Goal: Information Seeking & Learning: Compare options

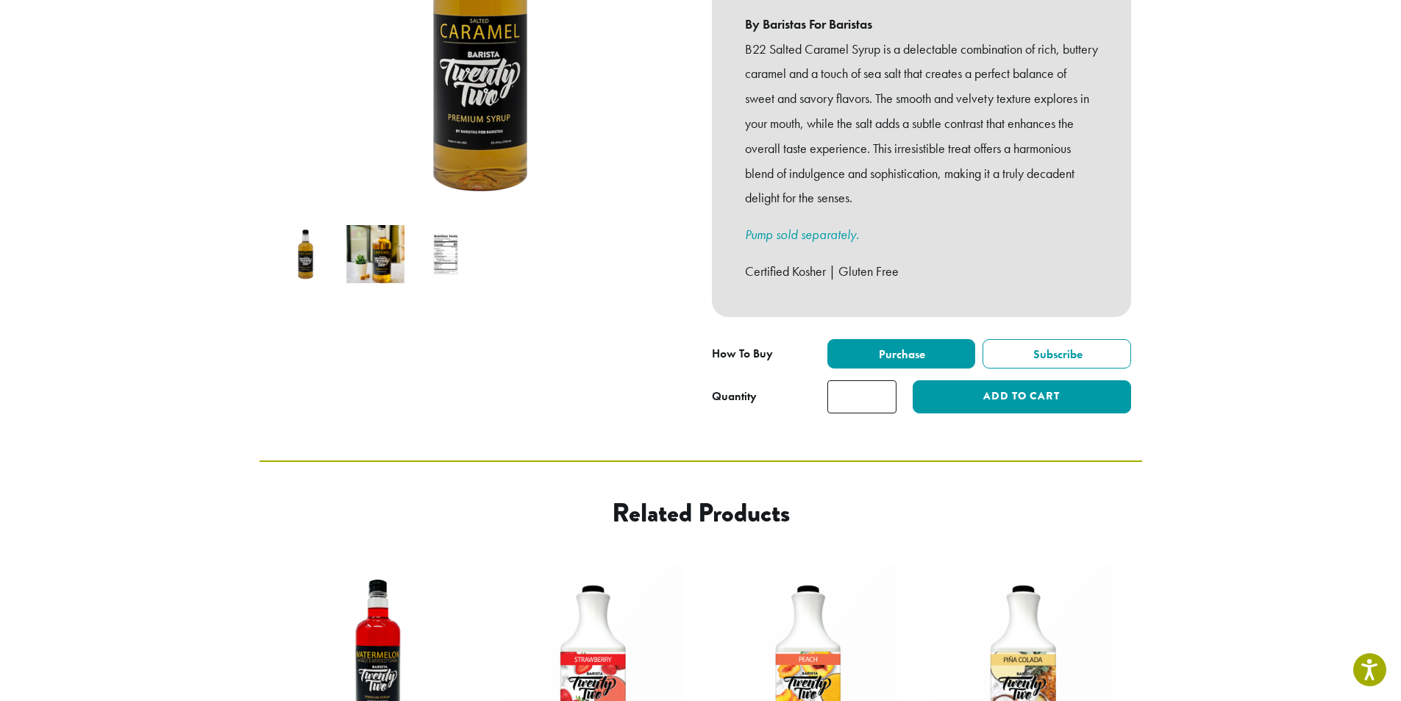
scroll to position [368, 0]
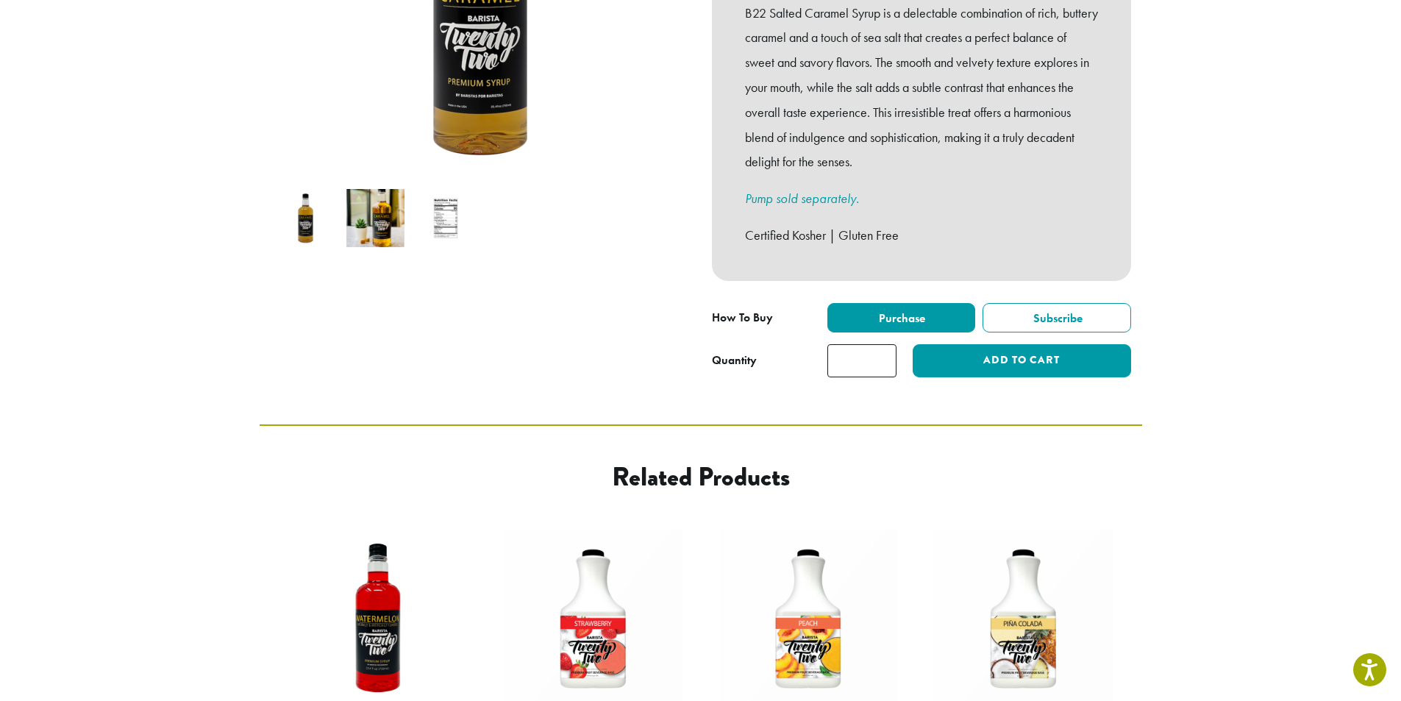
click at [368, 217] on img at bounding box center [375, 218] width 58 height 58
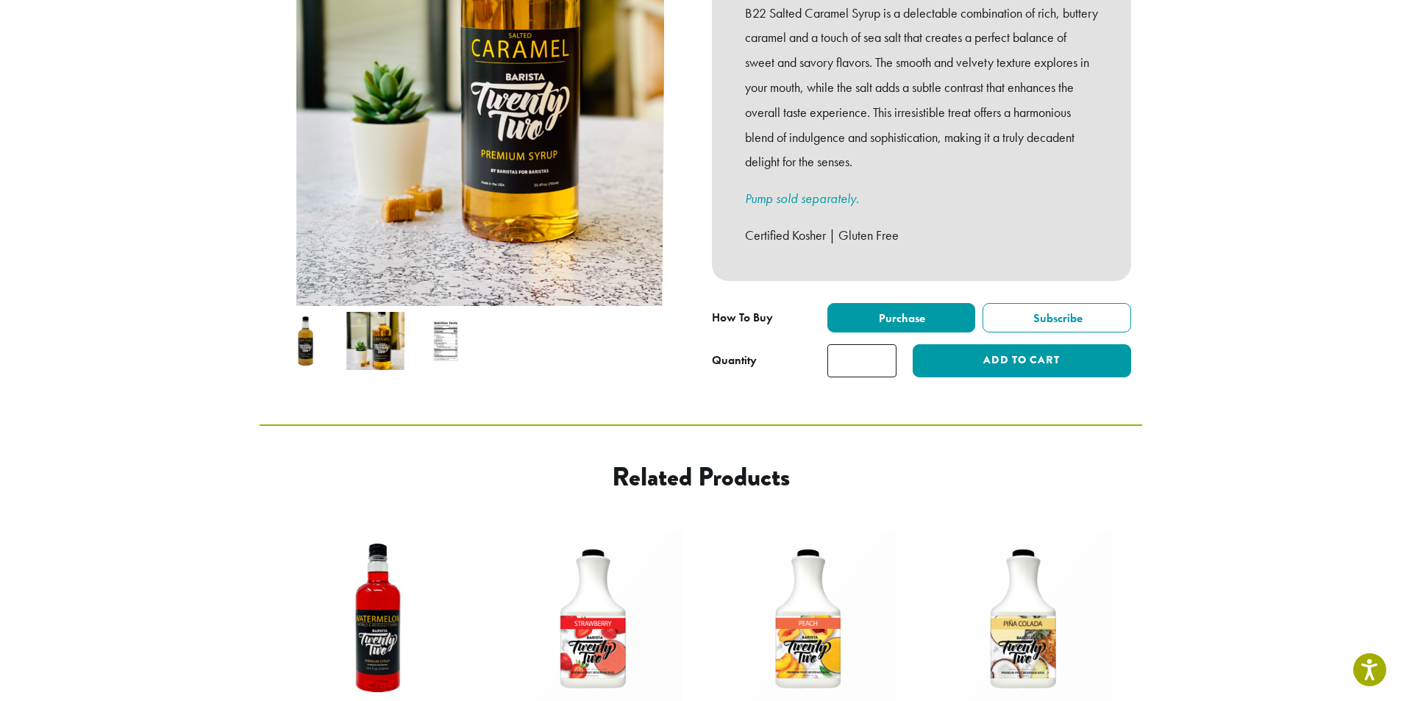
click at [442, 312] on img at bounding box center [445, 341] width 58 height 58
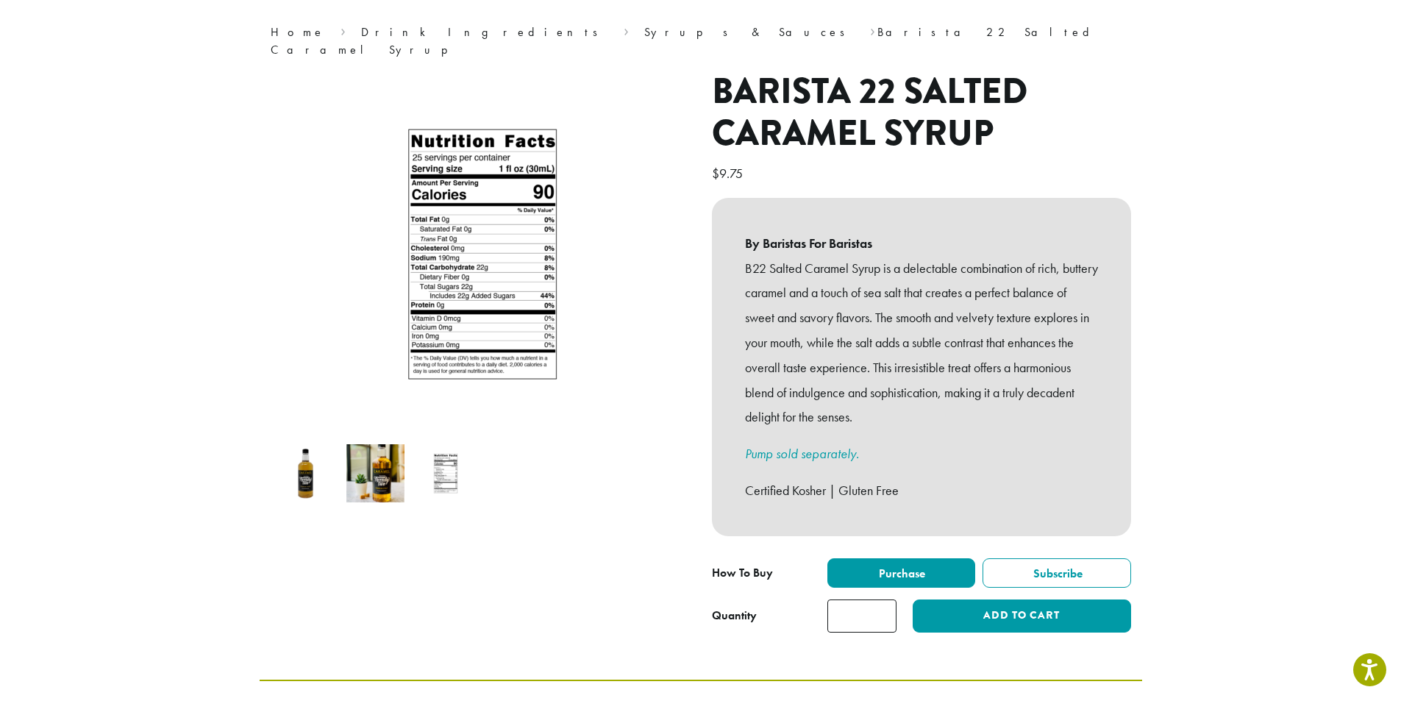
scroll to position [0, 0]
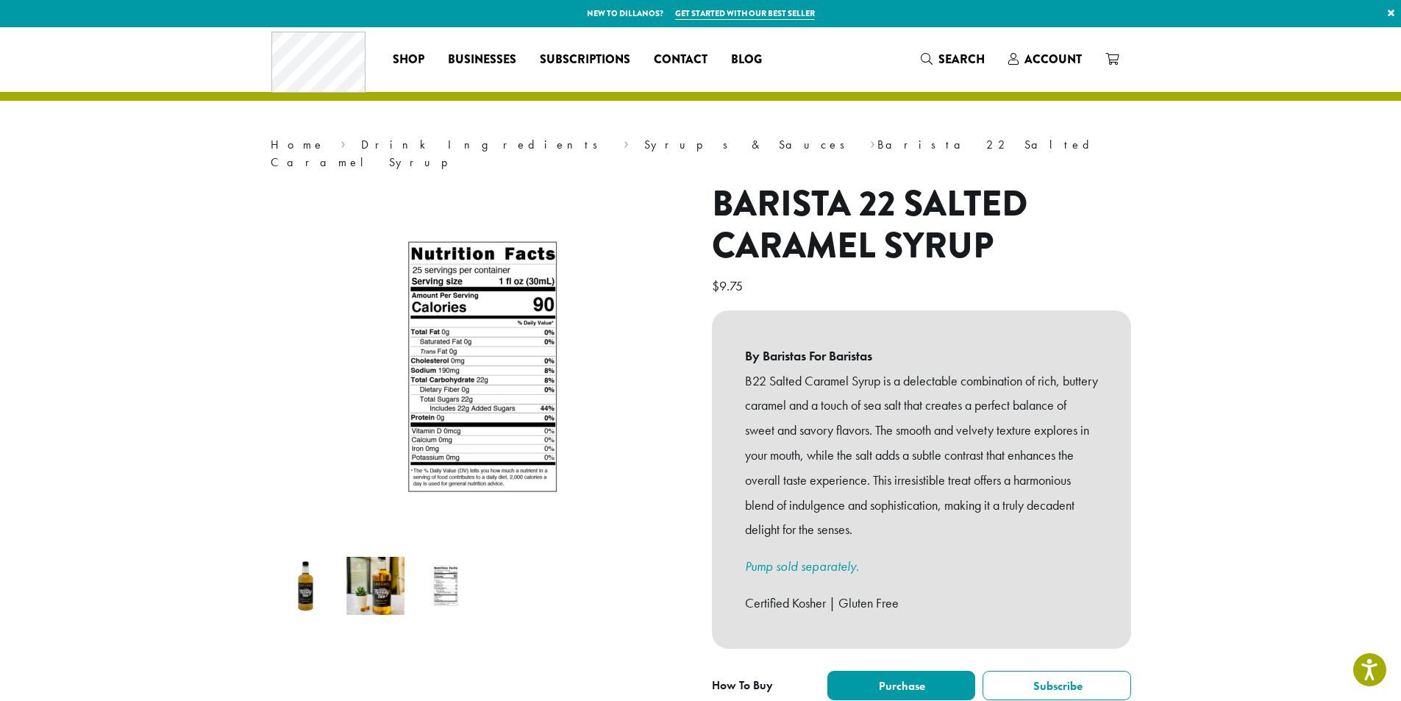
click at [362, 591] on img at bounding box center [375, 586] width 58 height 58
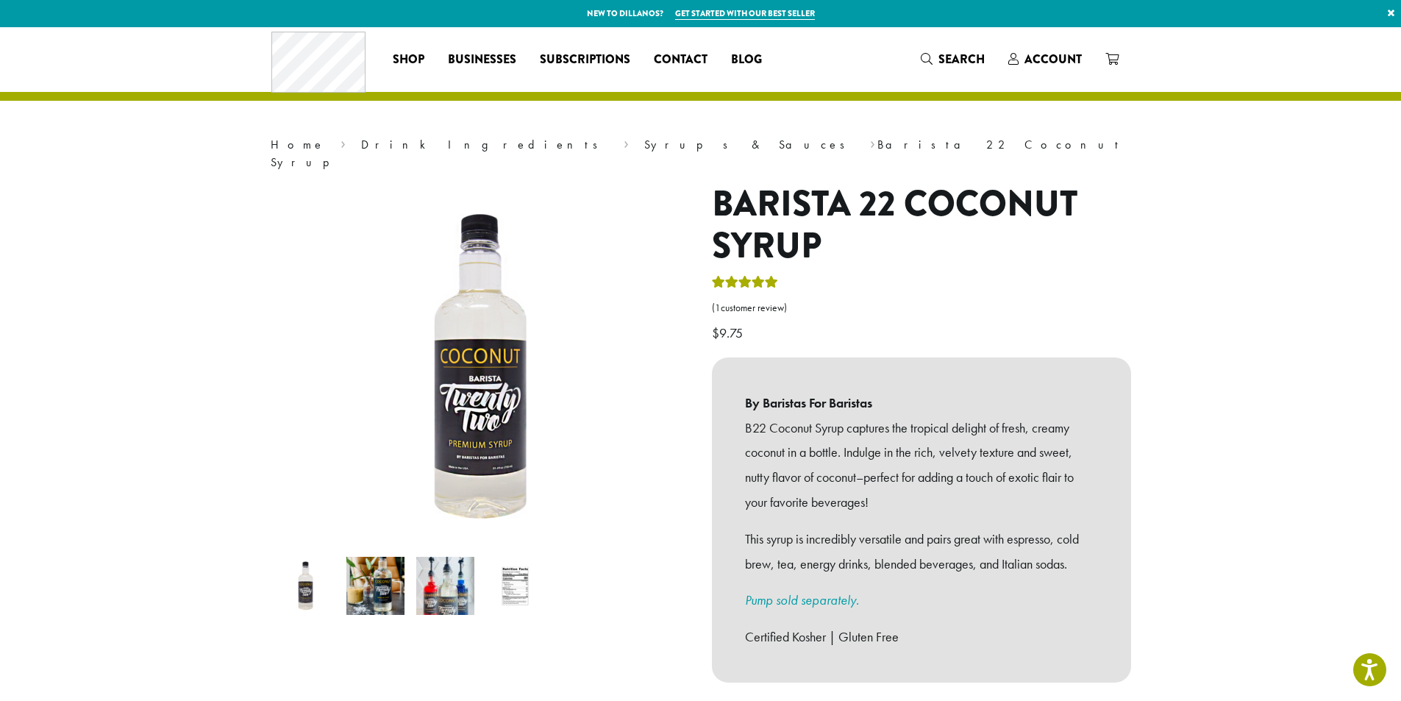
click at [521, 577] on img at bounding box center [515, 586] width 58 height 58
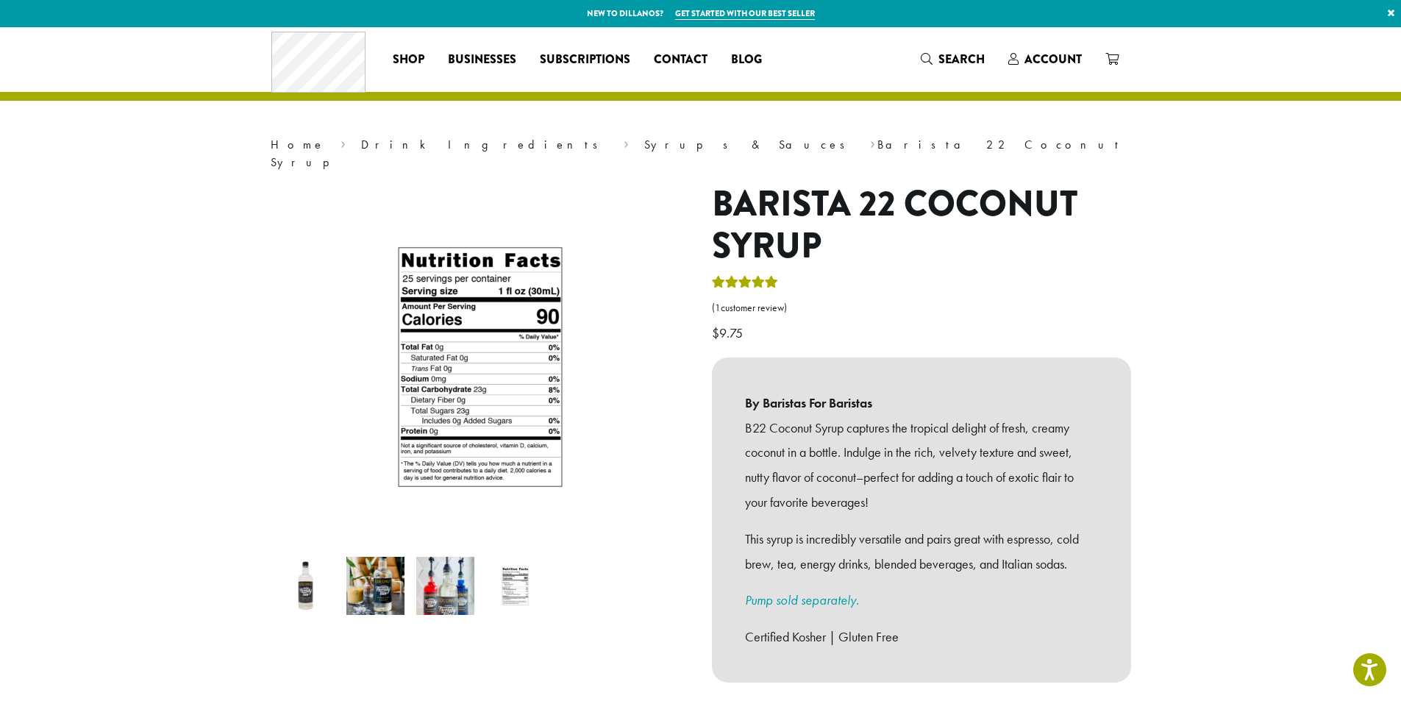
click at [440, 582] on img at bounding box center [445, 586] width 58 height 58
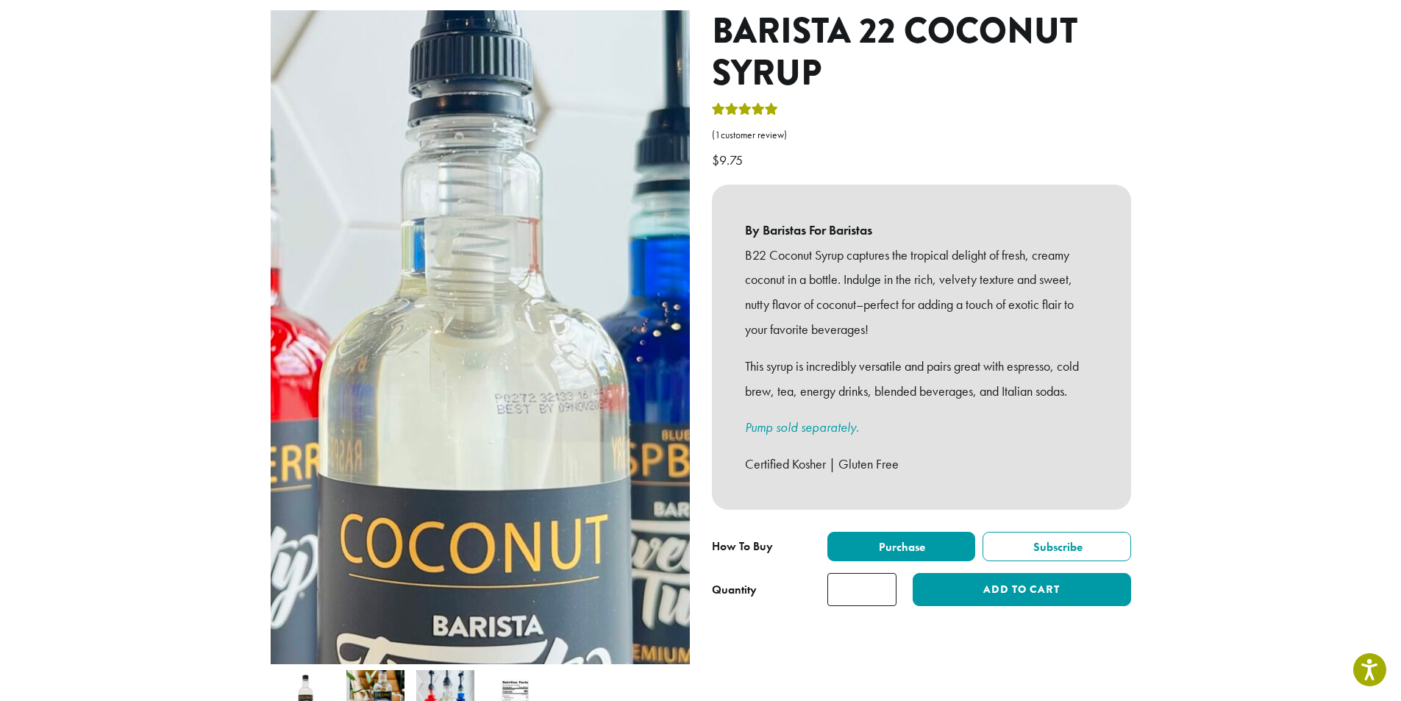
scroll to position [74, 0]
